Goal: Task Accomplishment & Management: Manage account settings

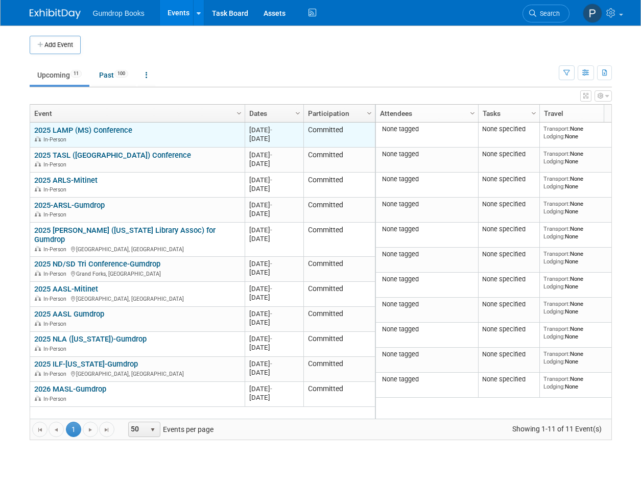
click at [111, 132] on link "2025 LAMP (MS) Conference" at bounding box center [83, 130] width 98 height 9
click at [156, 139] on div "In-Person" at bounding box center [137, 139] width 206 height 9
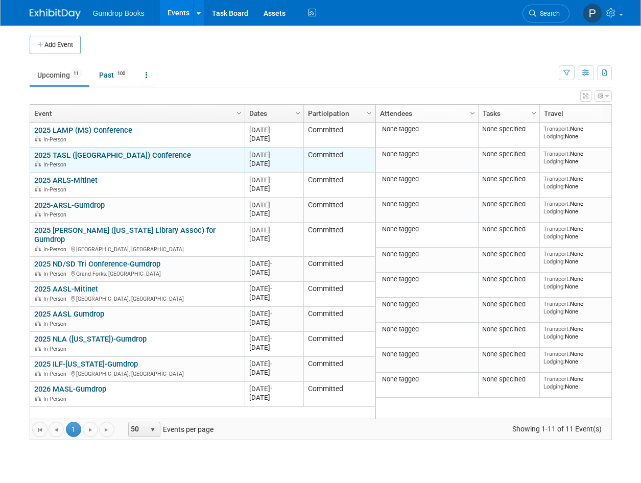
click at [156, 160] on div "In-Person" at bounding box center [137, 164] width 206 height 9
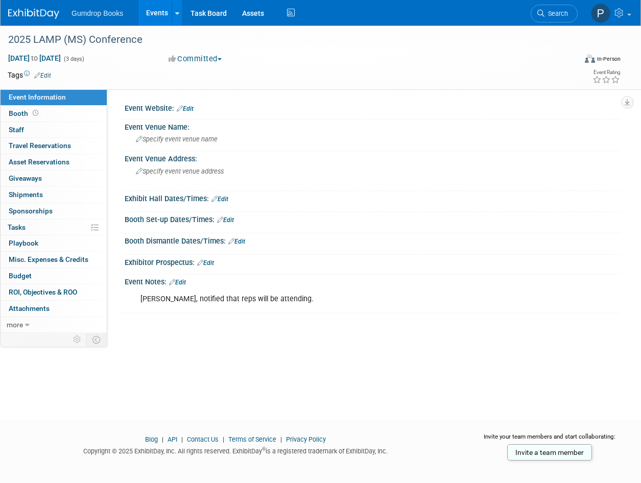
click at [184, 281] on link "Edit" at bounding box center [177, 282] width 17 height 7
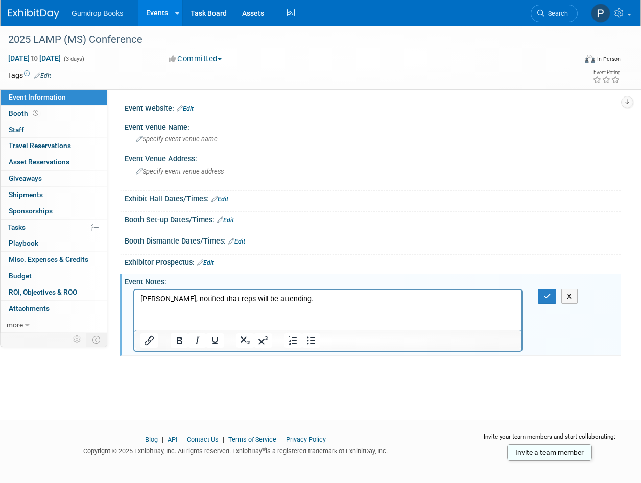
click at [304, 301] on p "[PERSON_NAME], notified that reps will be attending." at bounding box center [327, 299] width 375 height 10
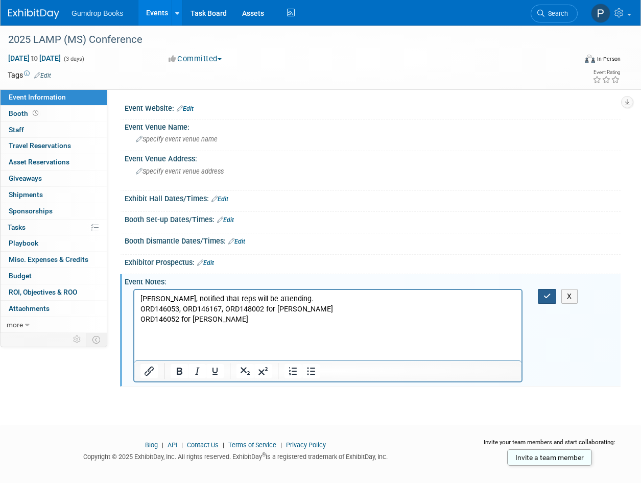
click at [542, 298] on button "button" at bounding box center [547, 296] width 19 height 15
